Goal: Navigation & Orientation: Find specific page/section

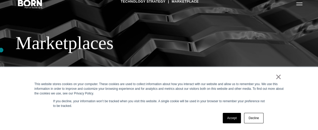
scroll to position [26, 0]
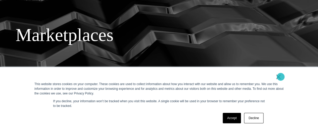
click at [281, 77] on link "×" at bounding box center [279, 77] width 6 height 5
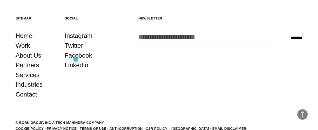
scroll to position [798, 0]
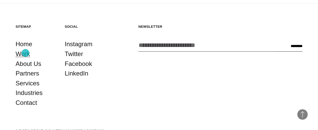
click at [25, 53] on link "Work" at bounding box center [23, 54] width 15 height 10
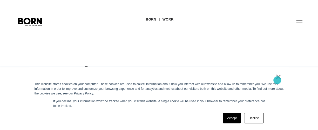
click at [279, 79] on link "×" at bounding box center [279, 77] width 6 height 5
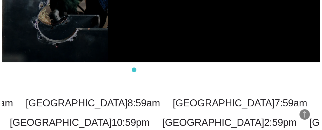
scroll to position [1325, 0]
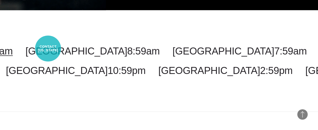
select select "**********"
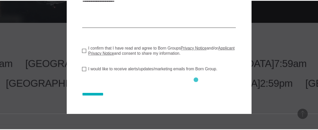
scroll to position [0, 0]
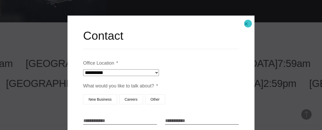
click at [248, 24] on button "Close modal" at bounding box center [246, 24] width 12 height 12
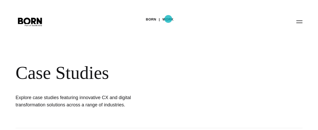
click at [168, 19] on link "Work" at bounding box center [168, 20] width 11 height 8
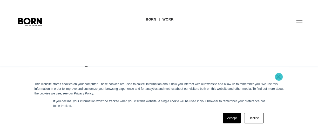
click at [279, 77] on link "×" at bounding box center [279, 77] width 6 height 5
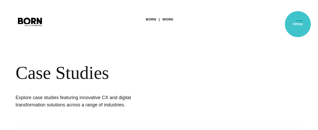
click at [298, 24] on button "Primary Menu" at bounding box center [299, 21] width 12 height 11
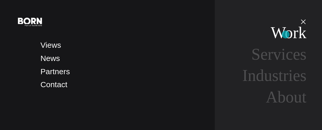
click at [286, 35] on link "Work" at bounding box center [289, 33] width 36 height 18
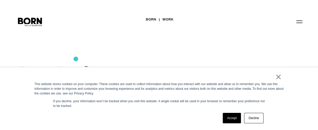
scroll to position [78, 0]
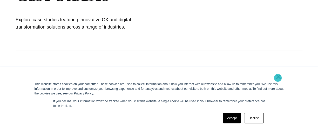
click at [278, 78] on link "×" at bounding box center [279, 77] width 6 height 5
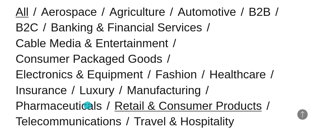
scroll to position [156, 0]
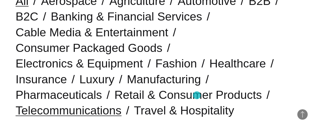
click at [122, 104] on link "Telecommunications" at bounding box center [69, 110] width 106 height 13
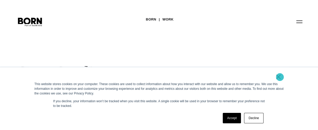
click at [280, 77] on link "×" at bounding box center [279, 77] width 6 height 5
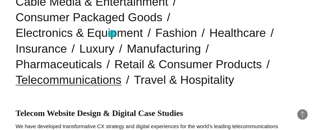
scroll to position [143, 0]
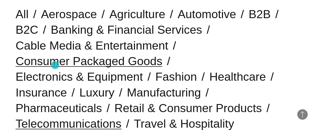
click at [55, 65] on link "Consumer Packaged Goods" at bounding box center [89, 61] width 147 height 13
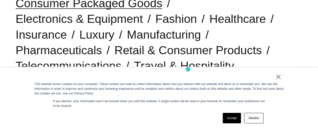
scroll to position [208, 0]
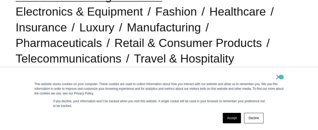
click at [282, 77] on link "×" at bounding box center [279, 77] width 6 height 5
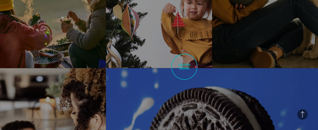
scroll to position [442, 0]
